Goal: Task Accomplishment & Management: Manage account settings

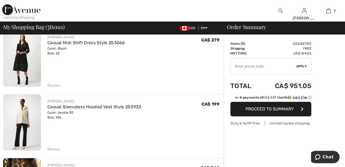
scroll to position [49, 0]
click at [53, 85] on div "Remove" at bounding box center [53, 85] width 13 height 5
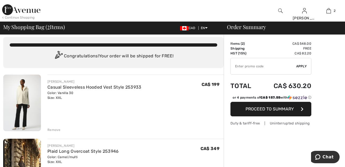
scroll to position [0, 0]
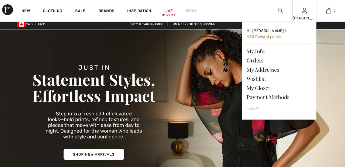
click at [303, 13] on img at bounding box center [304, 11] width 5 height 6
click at [268, 85] on link "My Closet" at bounding box center [278, 87] width 65 height 9
click at [261, 76] on link "Wishlist" at bounding box center [278, 78] width 65 height 9
click at [259, 77] on link "Wishlist" at bounding box center [278, 78] width 65 height 9
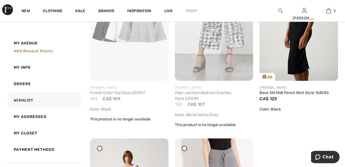
scroll to position [2324, 0]
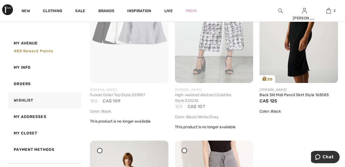
click at [143, 51] on img at bounding box center [129, 24] width 78 height 117
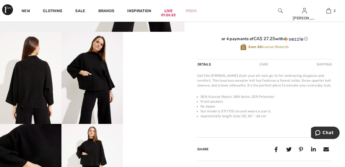
scroll to position [141, 0]
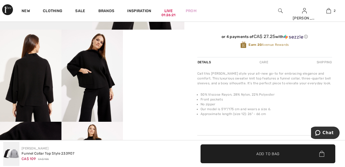
click at [160, 60] on video "Your browser does not support the video tag." at bounding box center [153, 45] width 61 height 31
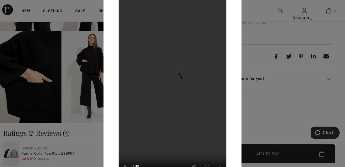
scroll to position [232, 0]
click at [266, 11] on div at bounding box center [172, 83] width 345 height 167
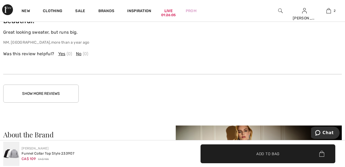
scroll to position [504, 0]
click at [69, 95] on button "Show More Reviews" at bounding box center [40, 93] width 75 height 18
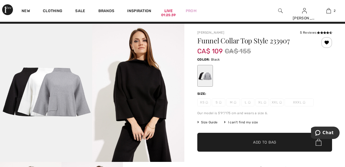
scroll to position [0, 0]
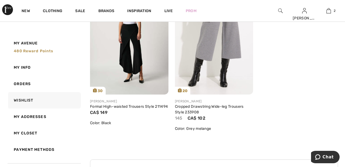
scroll to position [2486, 0]
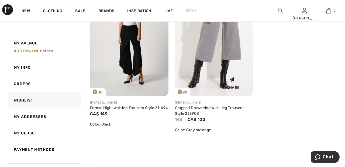
click at [234, 48] on img at bounding box center [214, 36] width 78 height 117
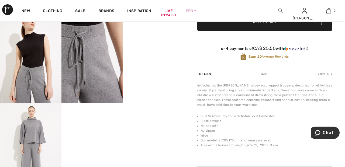
scroll to position [163, 0]
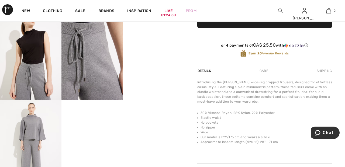
click at [37, 136] on img at bounding box center [30, 146] width 61 height 92
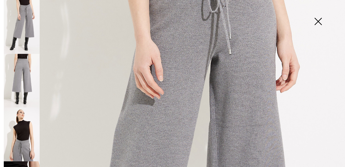
scroll to position [0, 0]
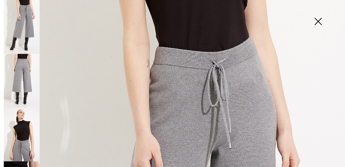
click at [316, 24] on img at bounding box center [317, 22] width 27 height 28
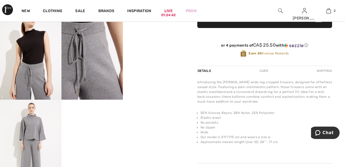
click at [159, 38] on video "Your browser does not support the video tag." at bounding box center [153, 23] width 61 height 31
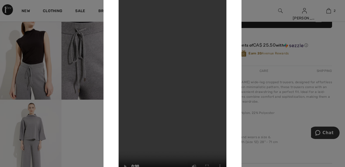
click at [267, 10] on div at bounding box center [172, 83] width 345 height 167
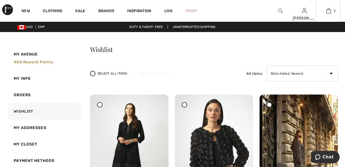
click at [330, 9] on img at bounding box center [328, 11] width 5 height 6
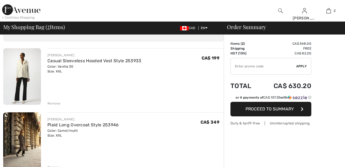
checkbox input "true"
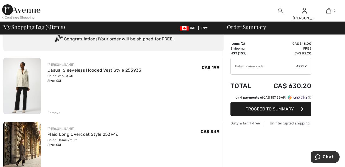
scroll to position [20, 0]
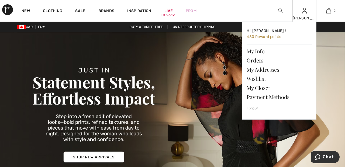
click at [304, 14] on img at bounding box center [304, 11] width 5 height 6
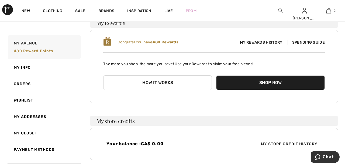
scroll to position [47, 0]
click at [25, 85] on link "Orders" at bounding box center [44, 84] width 74 height 16
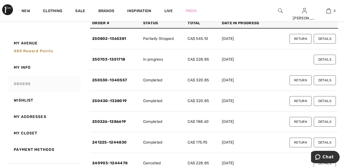
scroll to position [51, 0]
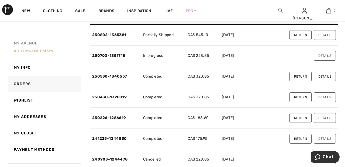
click at [35, 42] on span "My Avenue" at bounding box center [26, 43] width 24 height 6
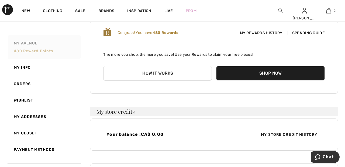
scroll to position [58, 0]
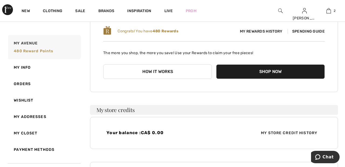
click at [276, 70] on button "Shop Now" at bounding box center [270, 71] width 108 height 15
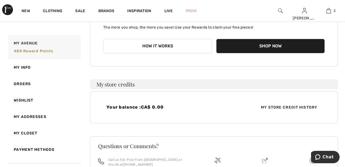
scroll to position [84, 0]
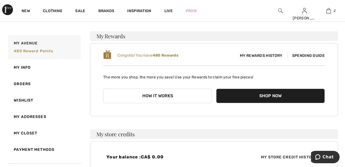
scroll to position [35, 0]
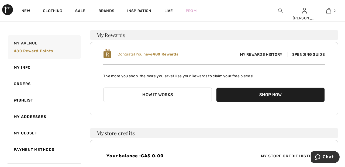
click at [311, 53] on span "Spending Guide" at bounding box center [305, 54] width 37 height 5
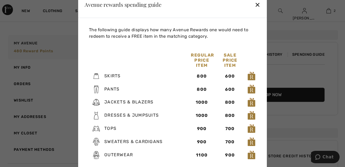
click at [257, 10] on div "✕" at bounding box center [257, 4] width 6 height 11
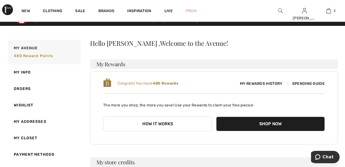
scroll to position [0, 0]
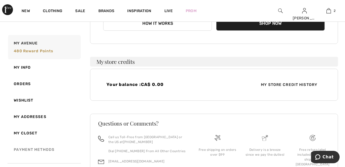
click at [51, 149] on link "Payment Methods" at bounding box center [44, 149] width 74 height 16
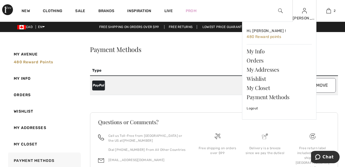
click at [304, 13] on img at bounding box center [304, 11] width 5 height 6
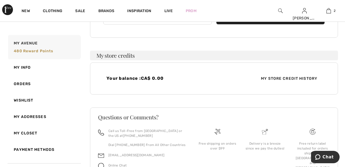
scroll to position [143, 0]
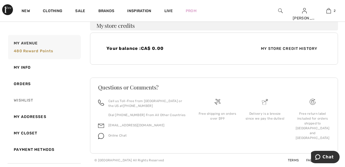
click at [30, 100] on link "Wishlist" at bounding box center [44, 100] width 74 height 16
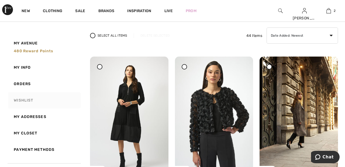
scroll to position [0, 0]
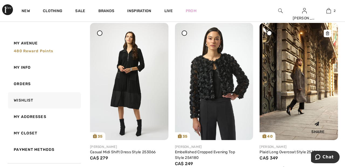
click at [307, 81] on img at bounding box center [298, 81] width 78 height 117
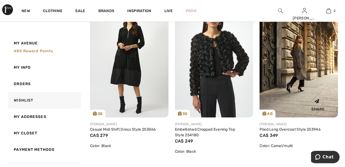
scroll to position [97, 0]
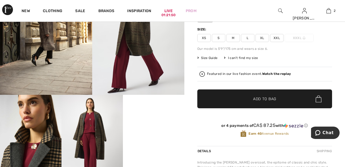
scroll to position [72, 0]
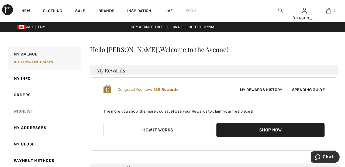
click at [24, 110] on link "Wishlist" at bounding box center [44, 111] width 74 height 16
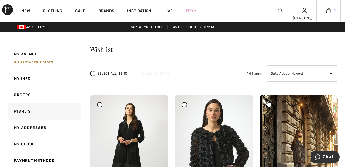
click at [334, 11] on span "2" at bounding box center [334, 10] width 2 height 5
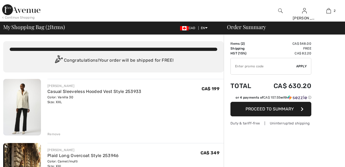
checkbox input "true"
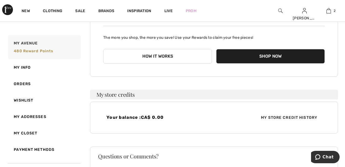
scroll to position [83, 0]
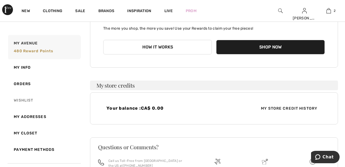
click at [26, 99] on link "Wishlist" at bounding box center [44, 100] width 74 height 16
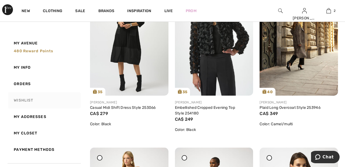
scroll to position [0, 0]
